Goal: Information Seeking & Learning: Learn about a topic

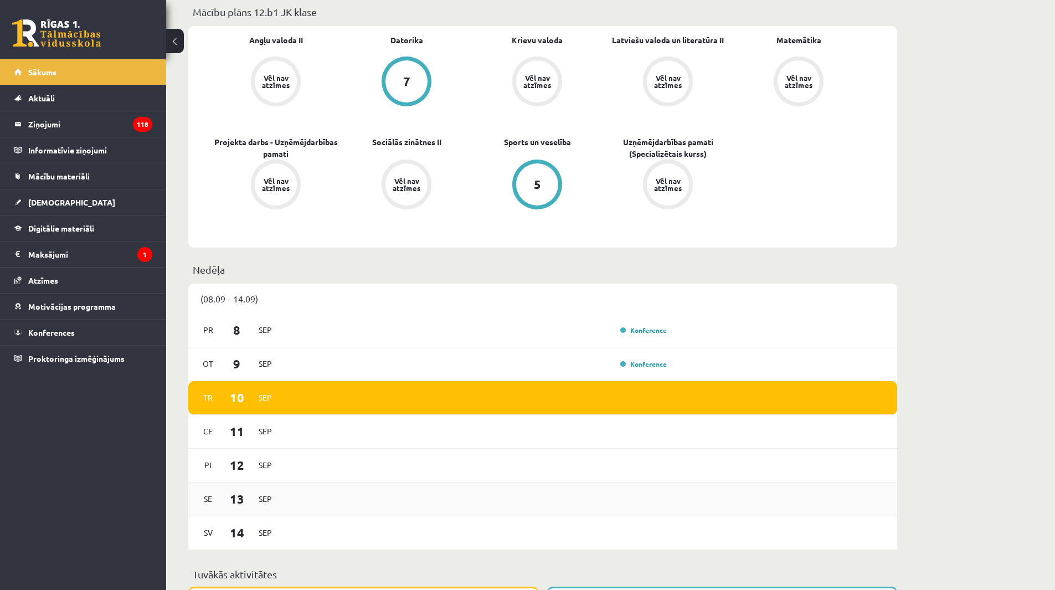
scroll to position [554, 0]
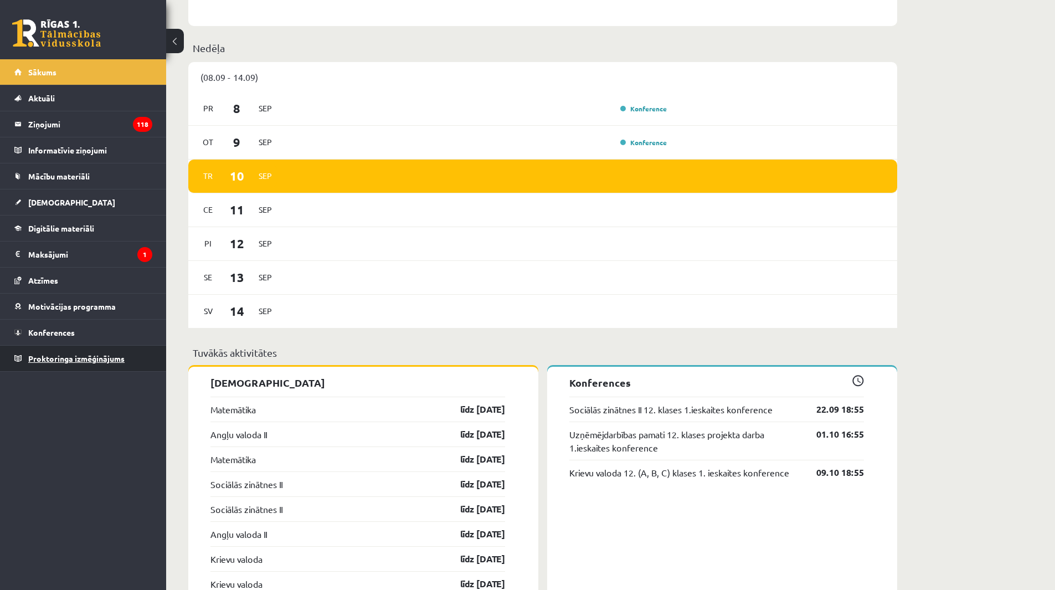
click at [63, 363] on link "Proktoringa izmēģinājums" at bounding box center [83, 358] width 138 height 25
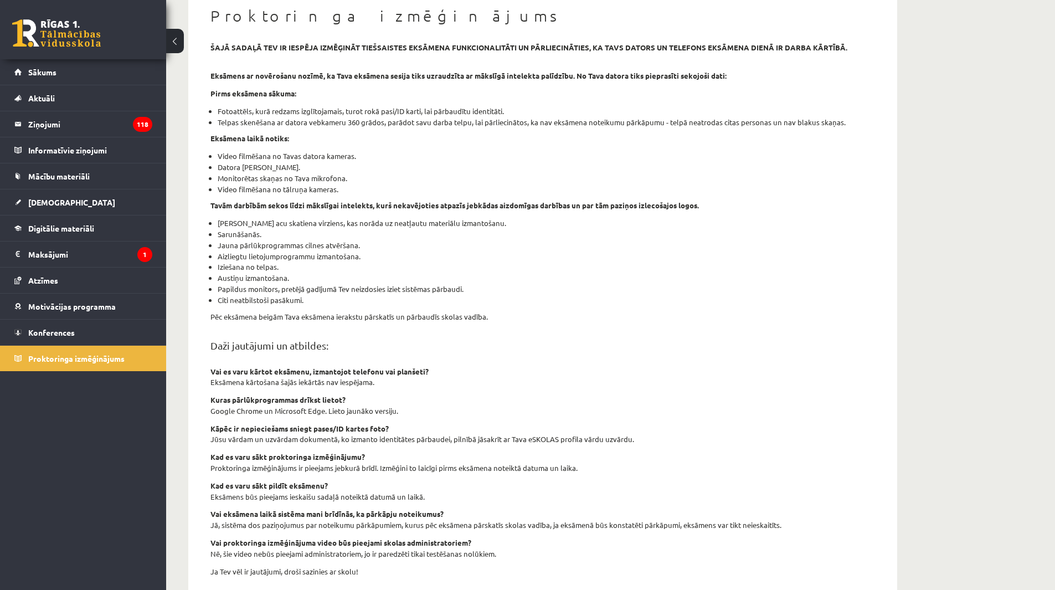
scroll to position [9, 0]
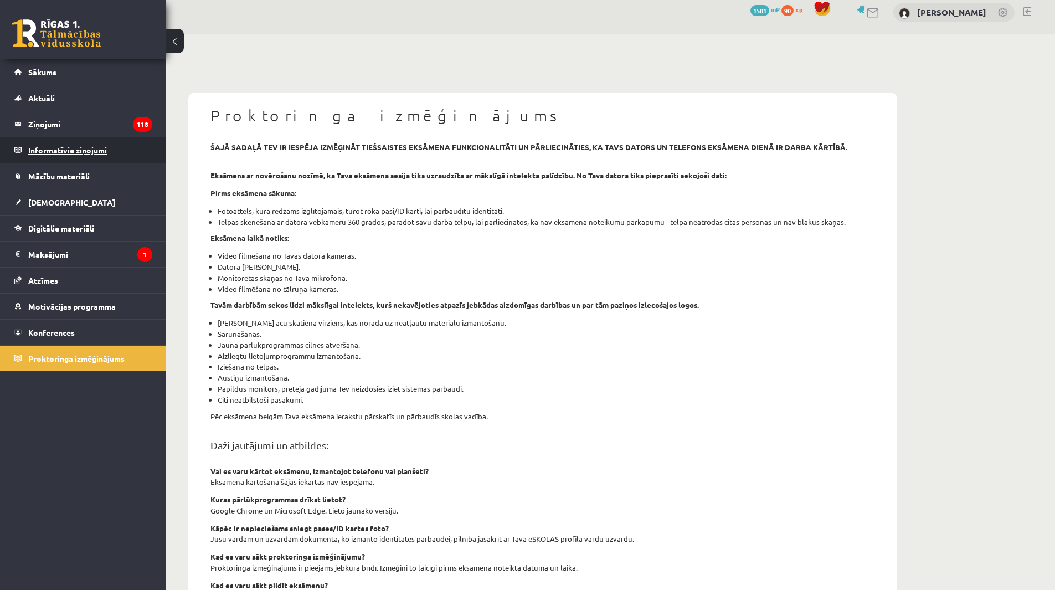
click at [59, 149] on legend "Informatīvie ziņojumi 0" at bounding box center [90, 149] width 124 height 25
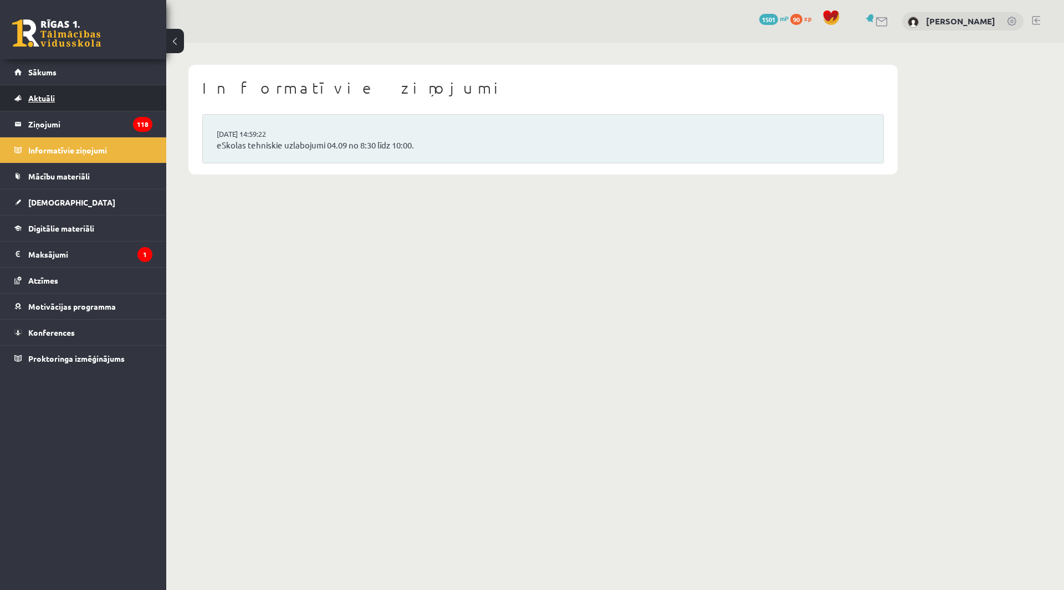
click at [53, 108] on link "Aktuāli" at bounding box center [83, 97] width 138 height 25
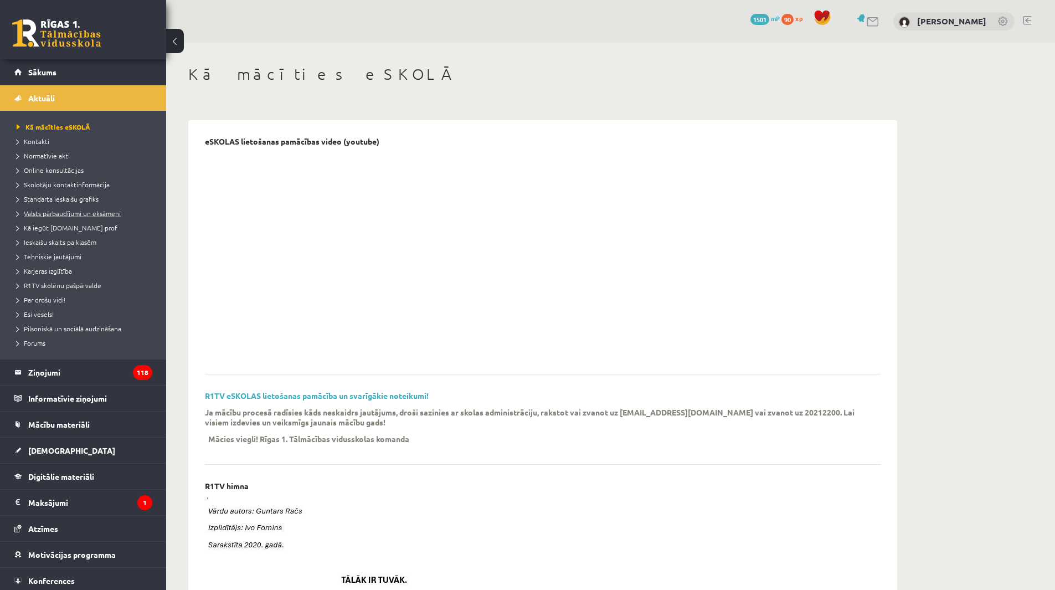
click at [60, 214] on span "Valsts pārbaudījumi un eksāmeni" at bounding box center [69, 213] width 104 height 9
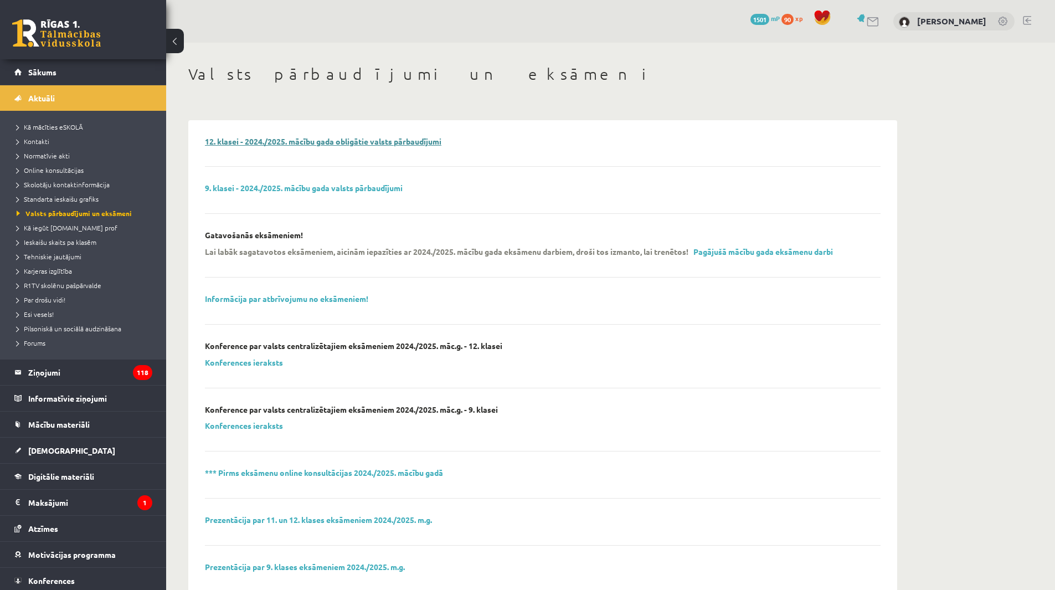
click at [390, 140] on link "12. klasei - 2024./2025. mācību gada obligātie valsts pārbaudījumi" at bounding box center [323, 141] width 237 height 10
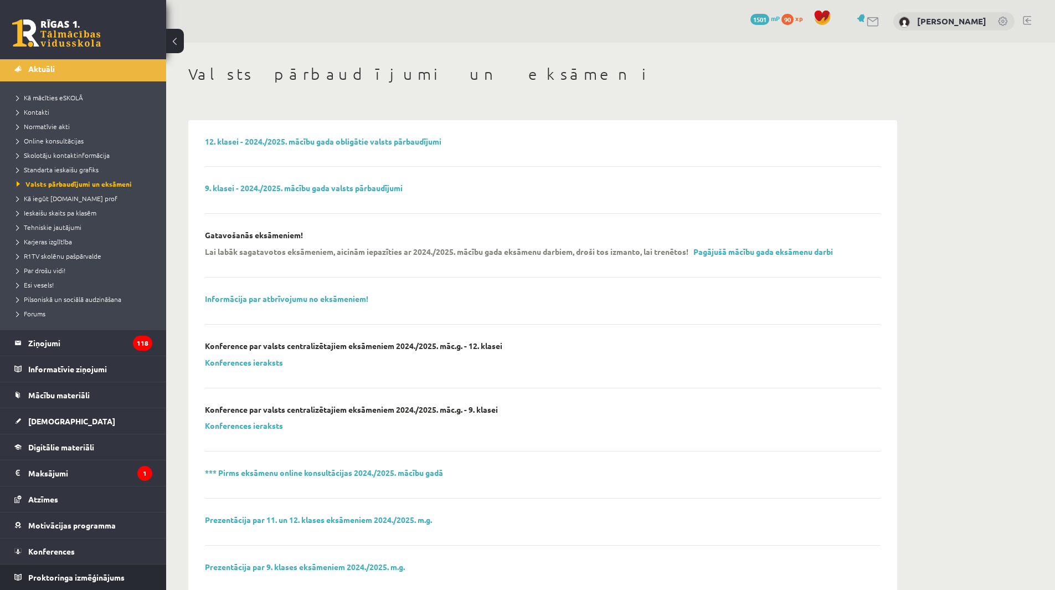
click at [152, 579] on li "Proktoringa izmēģinājums" at bounding box center [83, 577] width 166 height 27
click at [150, 579] on li "Proktoringa izmēģinājums" at bounding box center [83, 577] width 166 height 27
click at [117, 580] on span "Proktoringa izmēģinājums" at bounding box center [76, 577] width 96 height 10
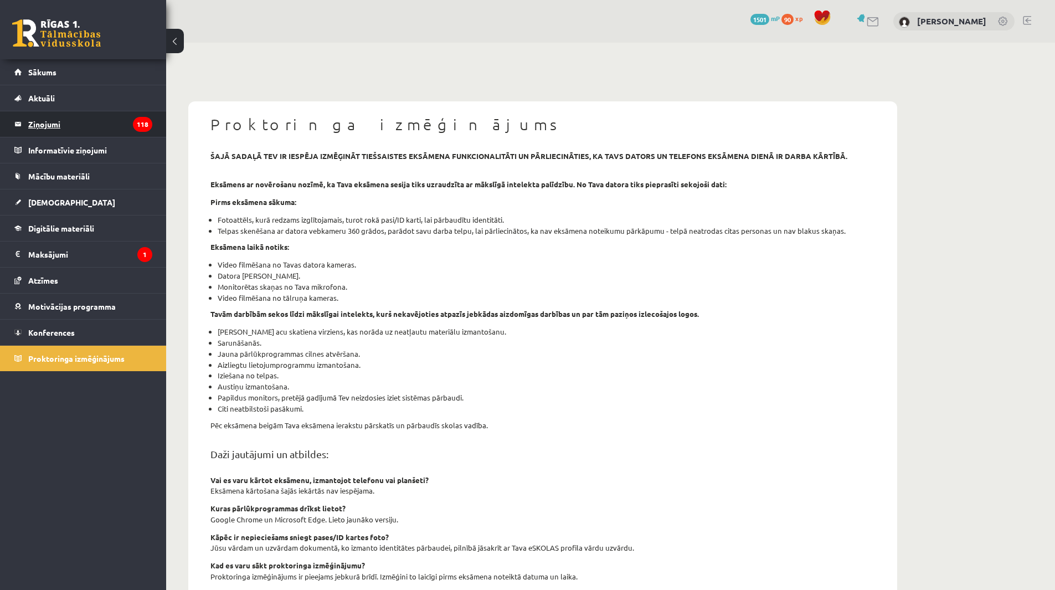
click at [103, 126] on legend "Ziņojumi 118" at bounding box center [90, 123] width 124 height 25
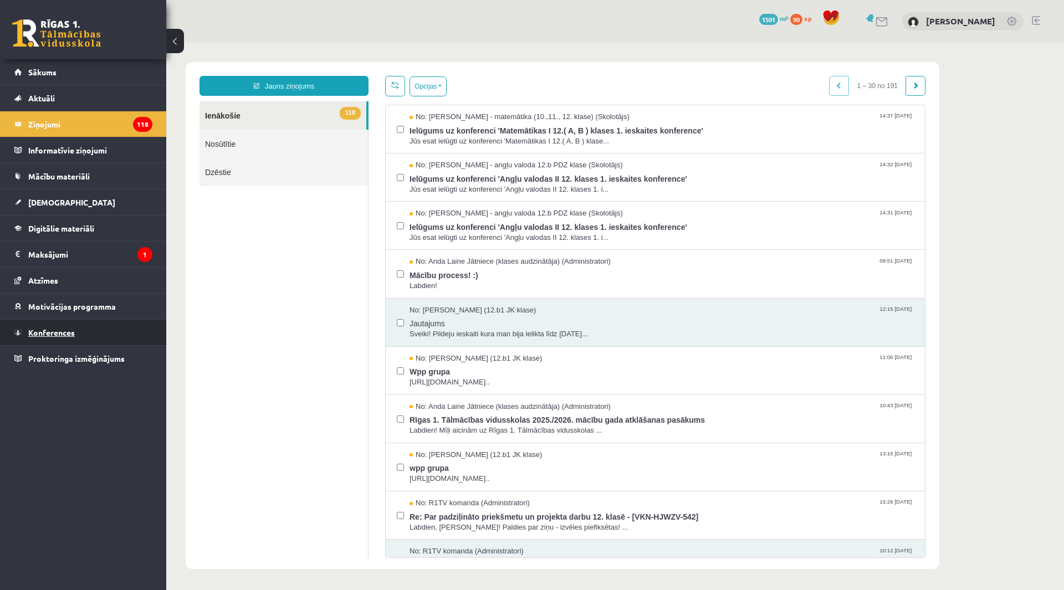
click at [73, 320] on link "Konferences" at bounding box center [83, 332] width 138 height 25
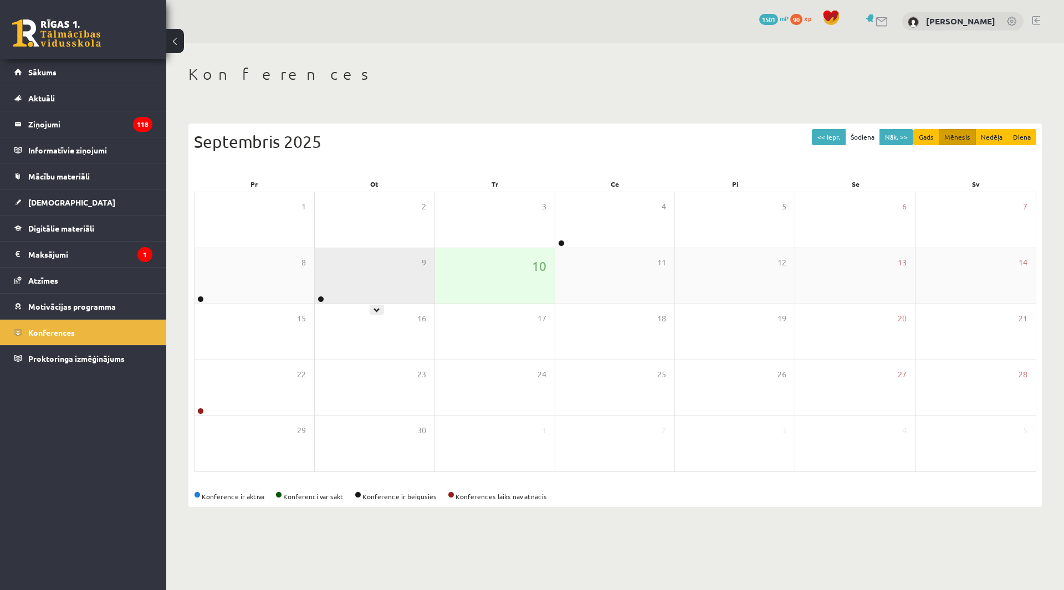
click at [403, 266] on div "9" at bounding box center [375, 275] width 120 height 55
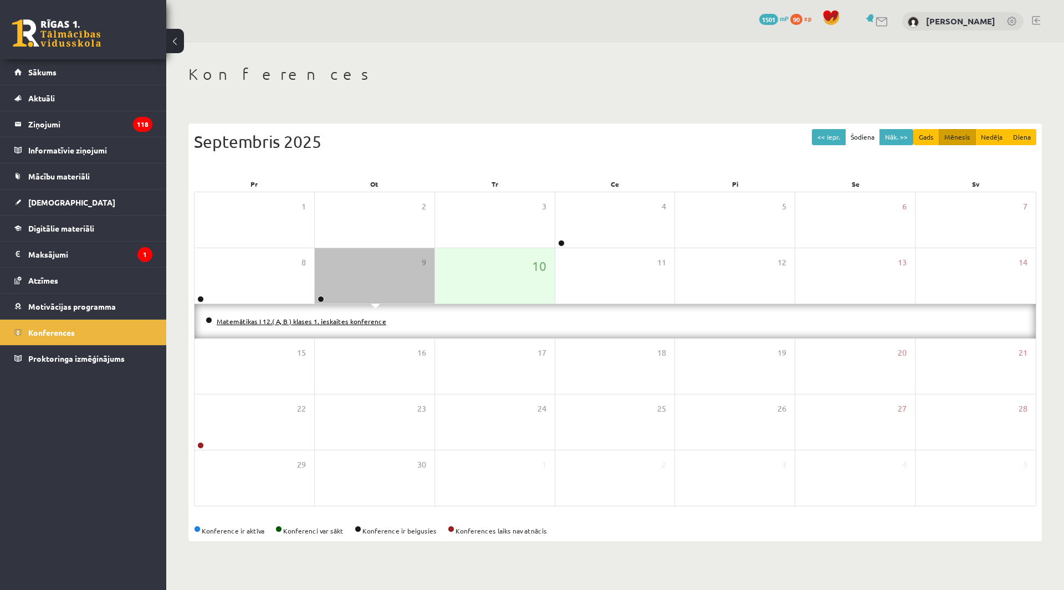
click at [325, 324] on link "Matemātikas I 12.( A, B ) klases 1. ieskaites konference" at bounding box center [302, 321] width 170 height 9
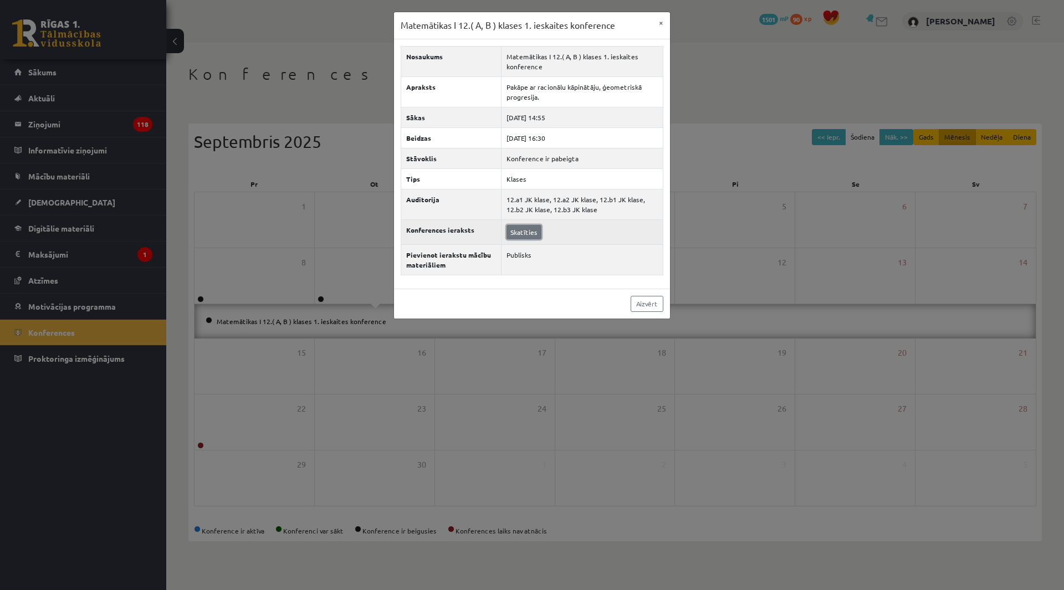
click at [531, 229] on link "Skatīties" at bounding box center [523, 232] width 35 height 14
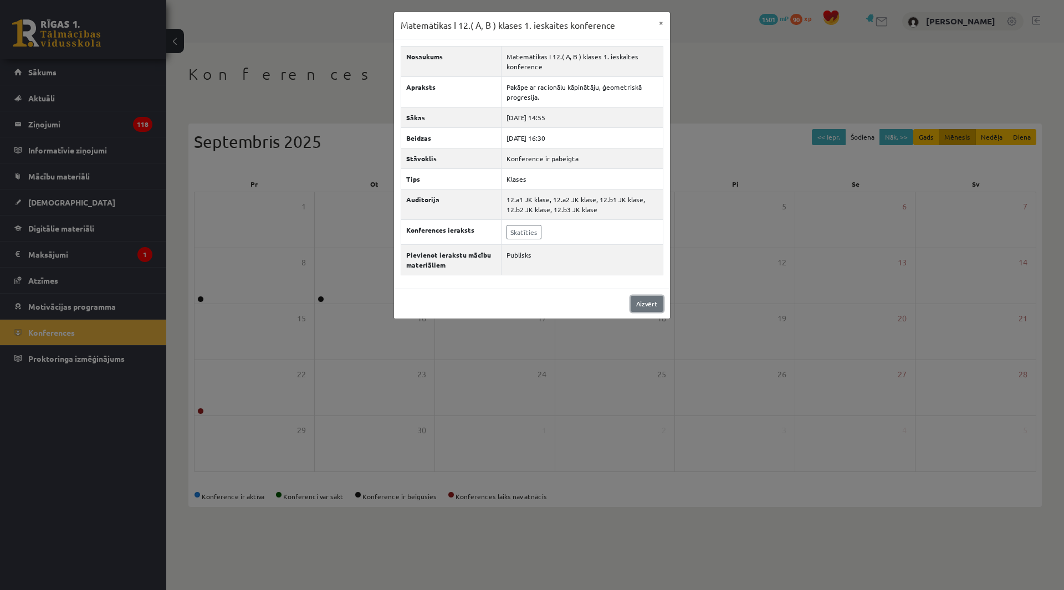
click at [640, 301] on link "Aizvērt" at bounding box center [646, 304] width 33 height 16
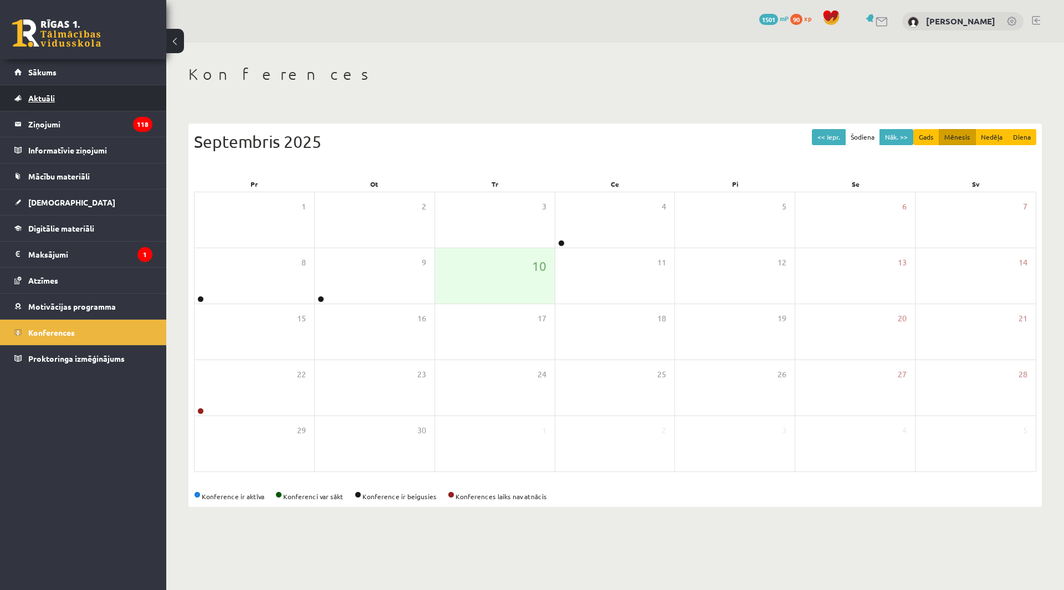
click at [73, 100] on link "Aktuāli" at bounding box center [83, 97] width 138 height 25
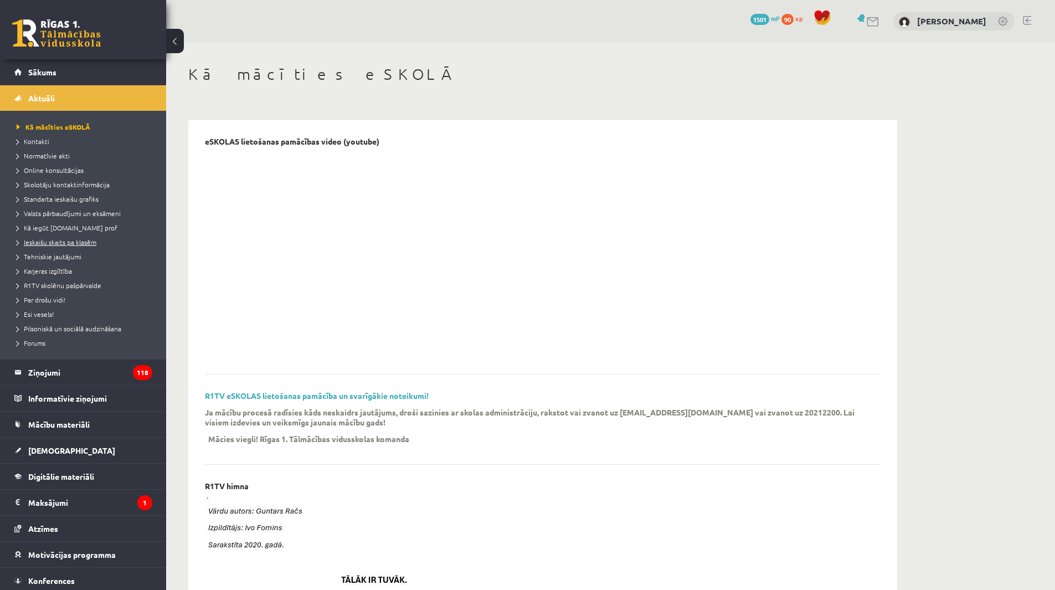
click at [89, 244] on span "Ieskaišu skaits pa klasēm" at bounding box center [57, 242] width 80 height 9
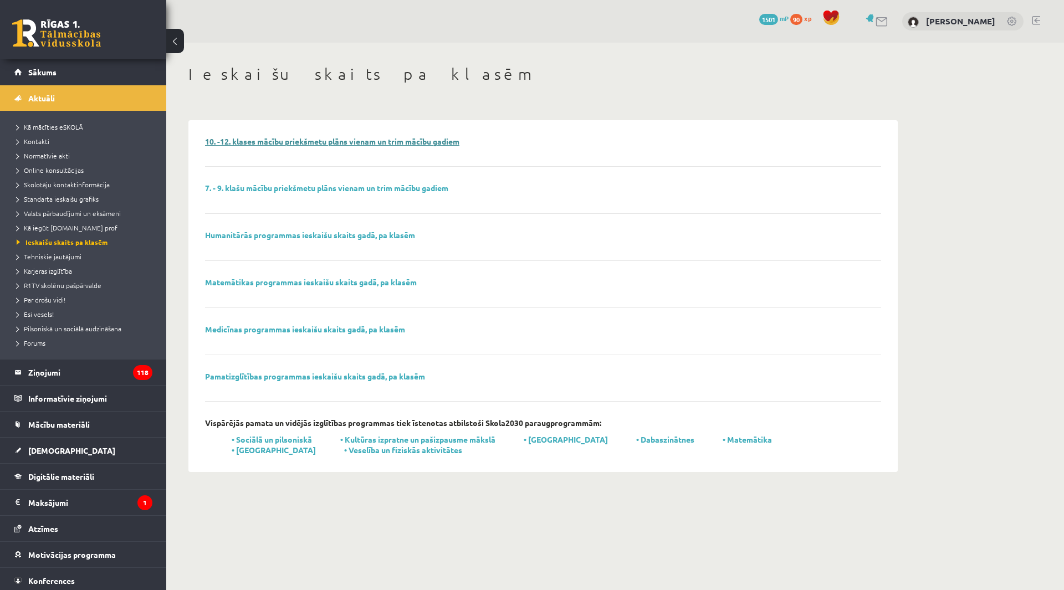
click at [396, 145] on link "10. -12. klases mācību priekšmetu plāns vienam un trim mācību gadiem" at bounding box center [332, 141] width 254 height 10
click at [71, 78] on link "Sākums" at bounding box center [83, 71] width 138 height 25
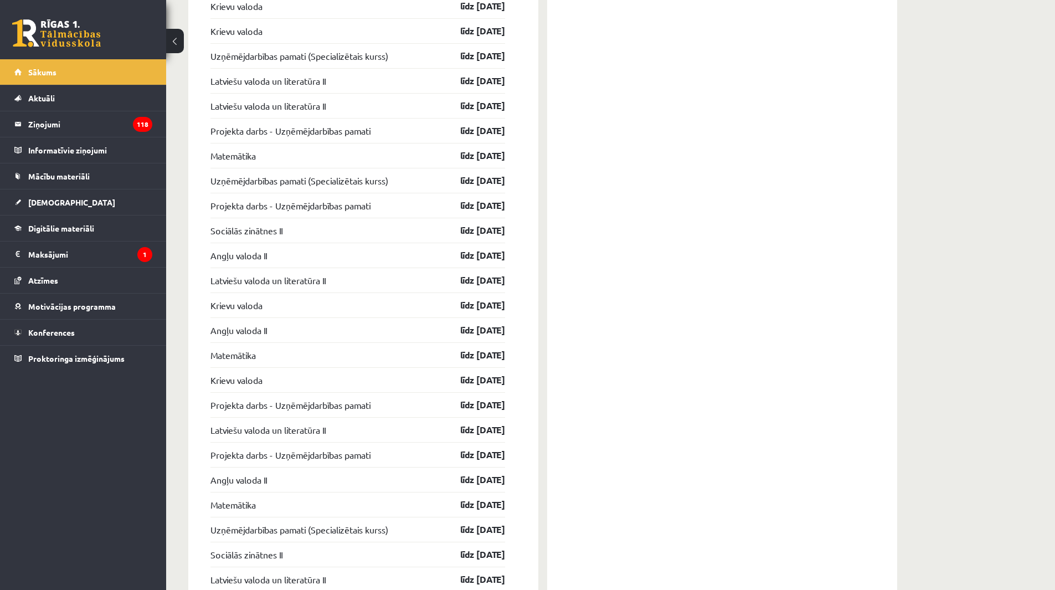
scroll to position [997, 0]
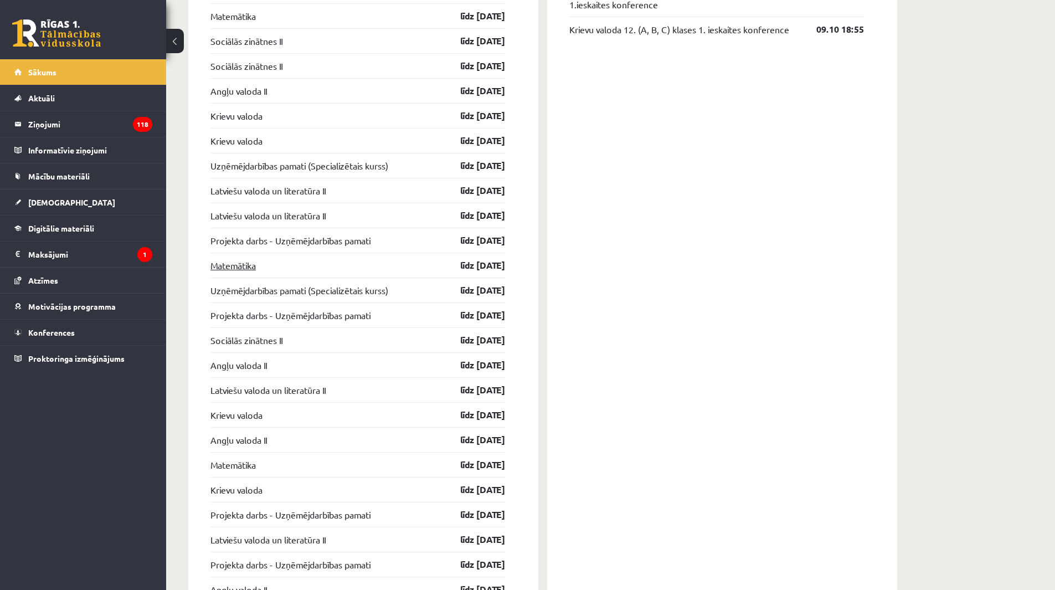
click at [219, 260] on div "Matemātika līdz [DATE]" at bounding box center [357, 265] width 295 height 25
click at [221, 266] on link "Matemātika" at bounding box center [232, 265] width 45 height 13
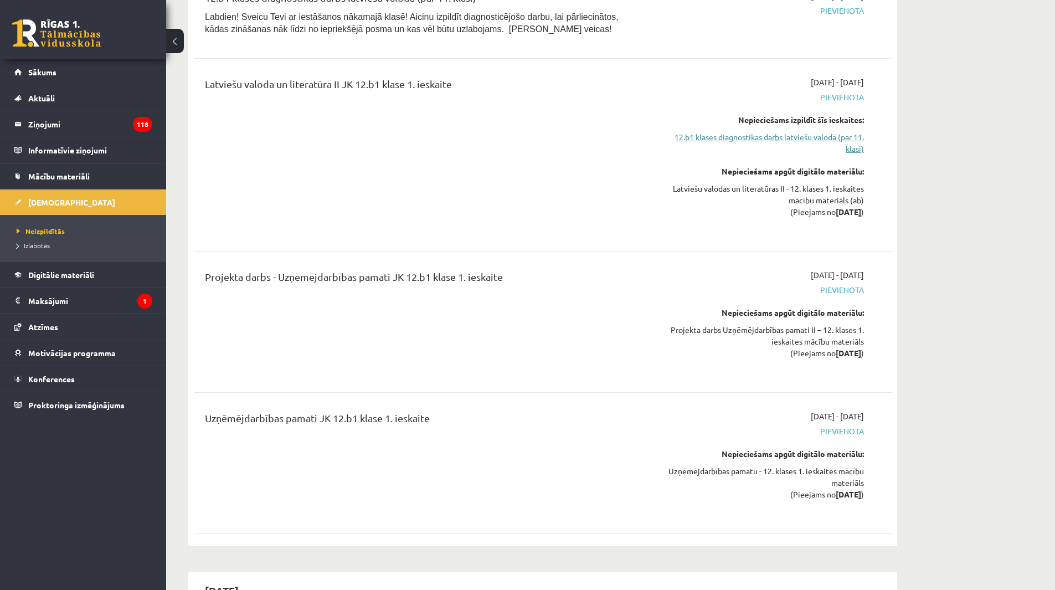
scroll to position [1883, 0]
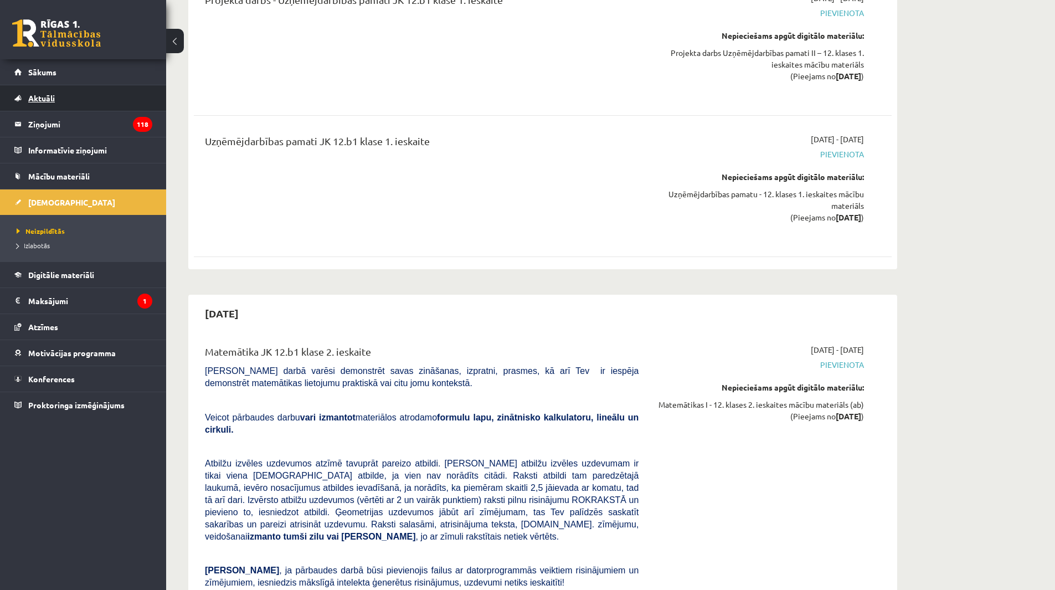
click at [60, 101] on link "Aktuāli" at bounding box center [83, 97] width 138 height 25
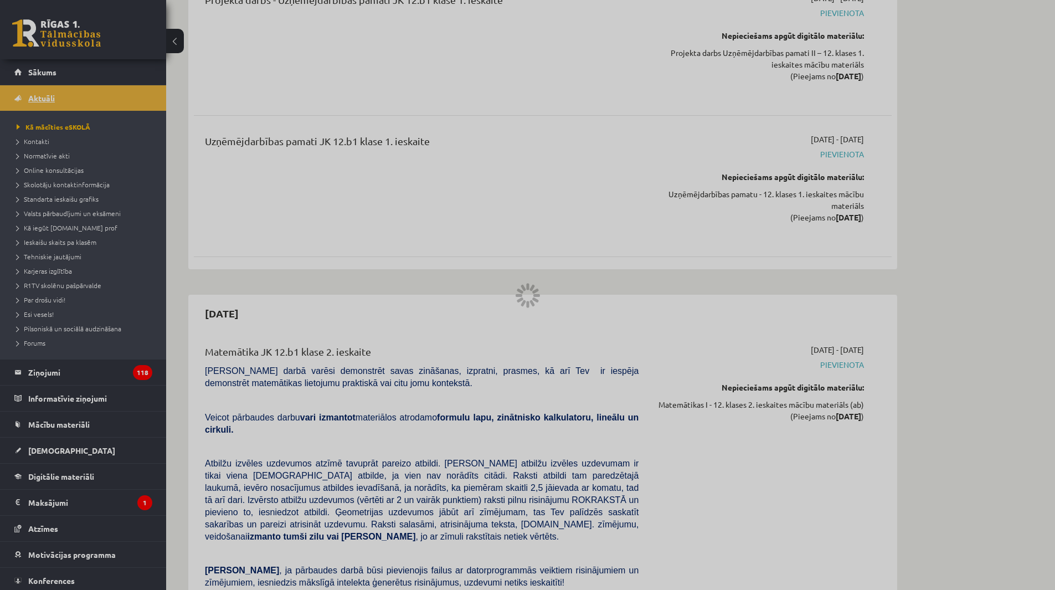
scroll to position [617, 0]
